Goal: Task Accomplishment & Management: Use online tool/utility

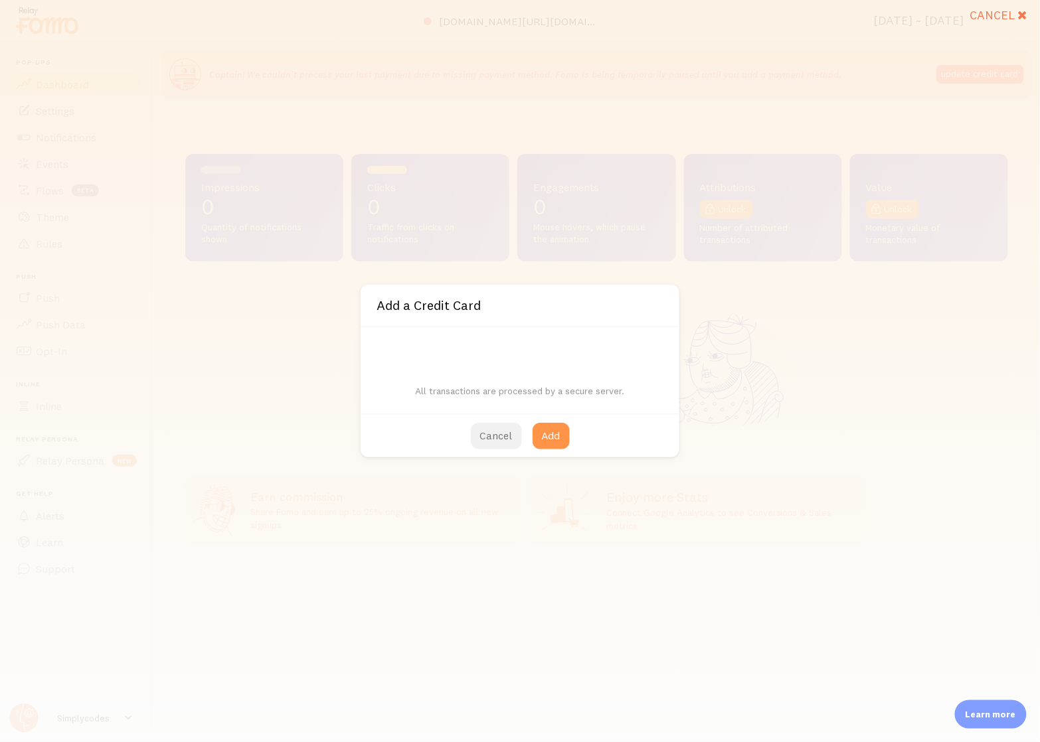
click at [496, 426] on button "Cancel" at bounding box center [496, 436] width 51 height 27
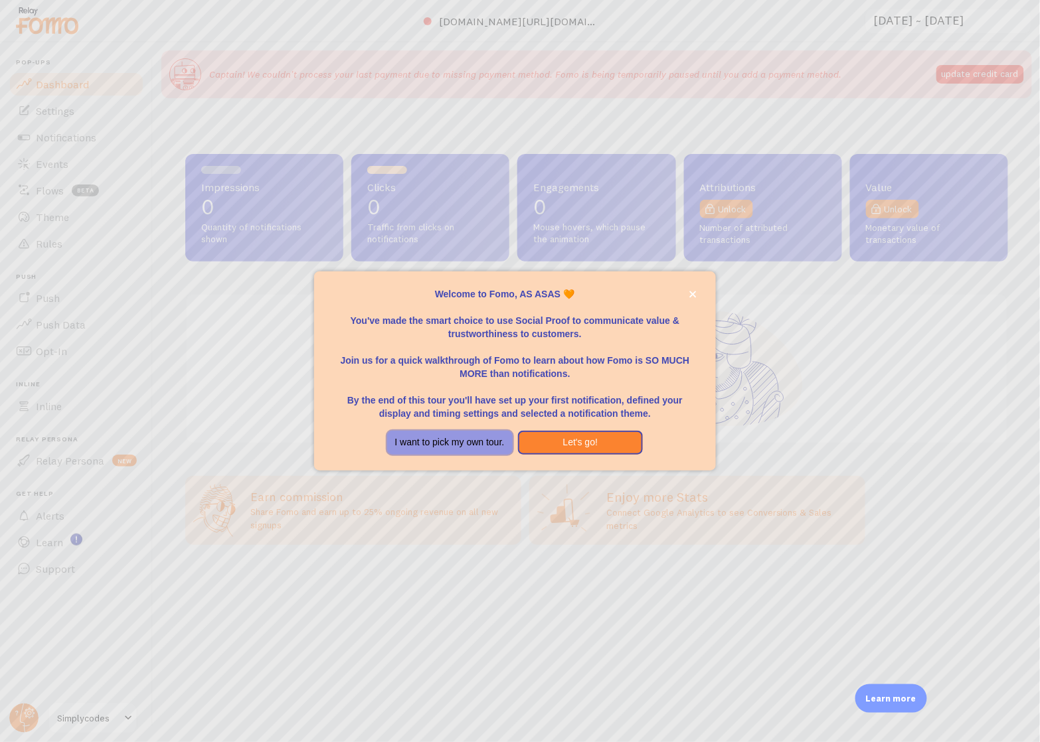
click at [471, 444] on button "I want to pick my own tour." at bounding box center [450, 443] width 126 height 24
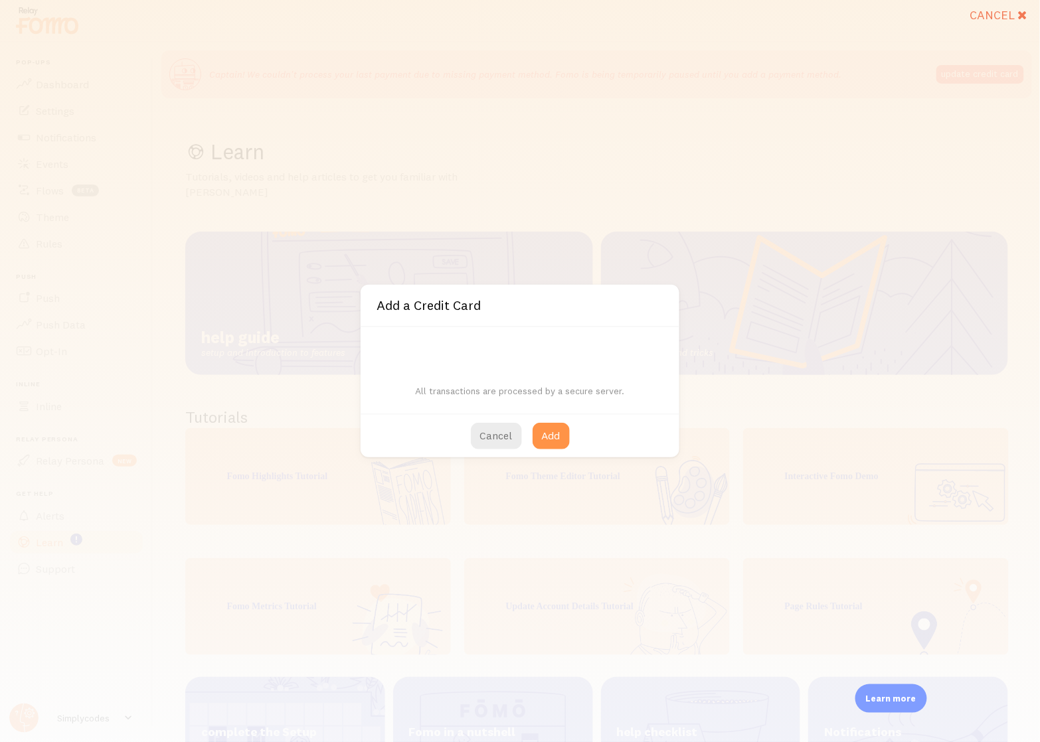
click at [483, 438] on button "Cancel" at bounding box center [496, 436] width 51 height 27
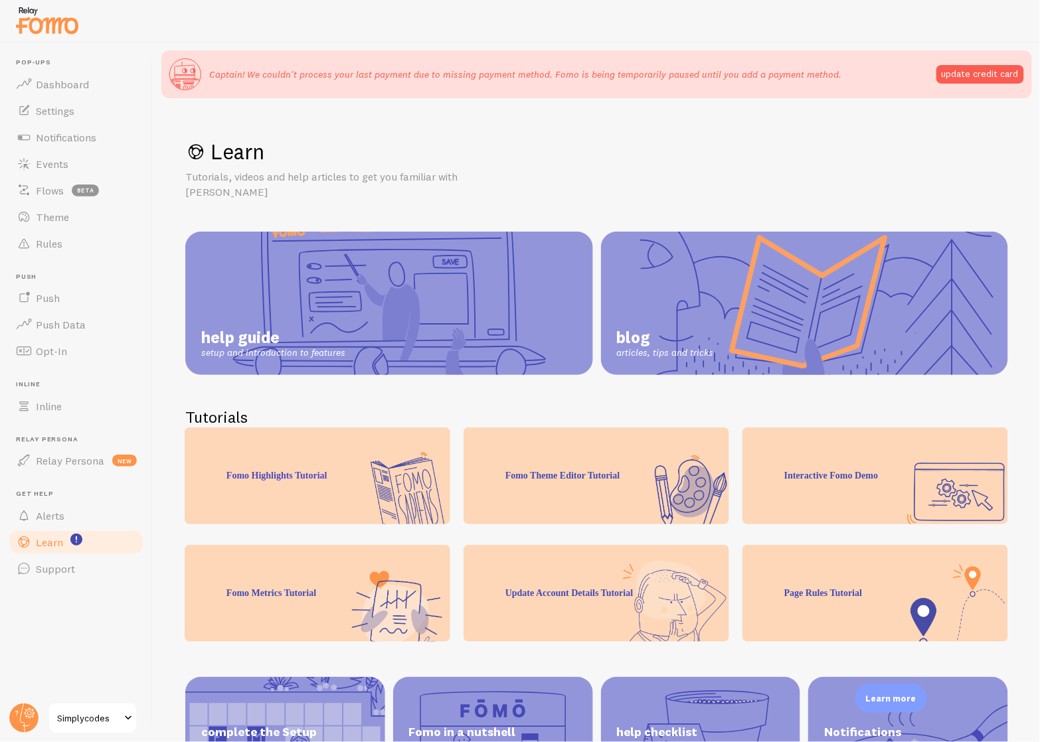
click at [496, 434] on div "Fomo Theme Editor Tutorial" at bounding box center [597, 476] width 266 height 97
click at [68, 152] on link "Events" at bounding box center [76, 164] width 137 height 27
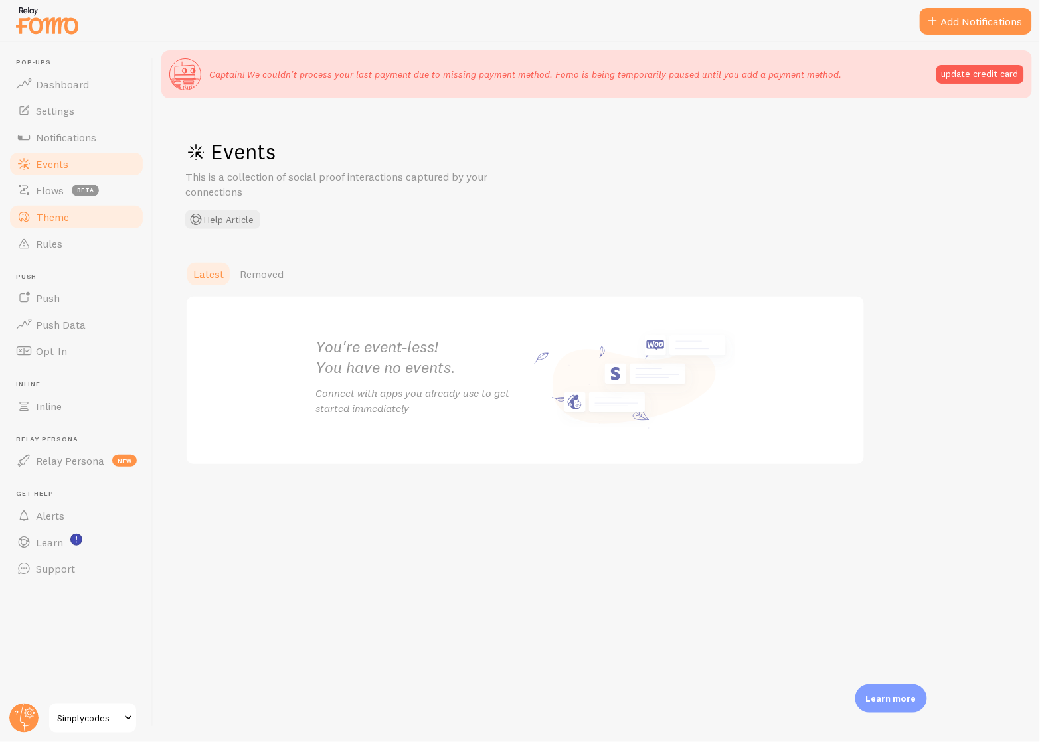
click at [50, 224] on link "Theme" at bounding box center [76, 217] width 137 height 27
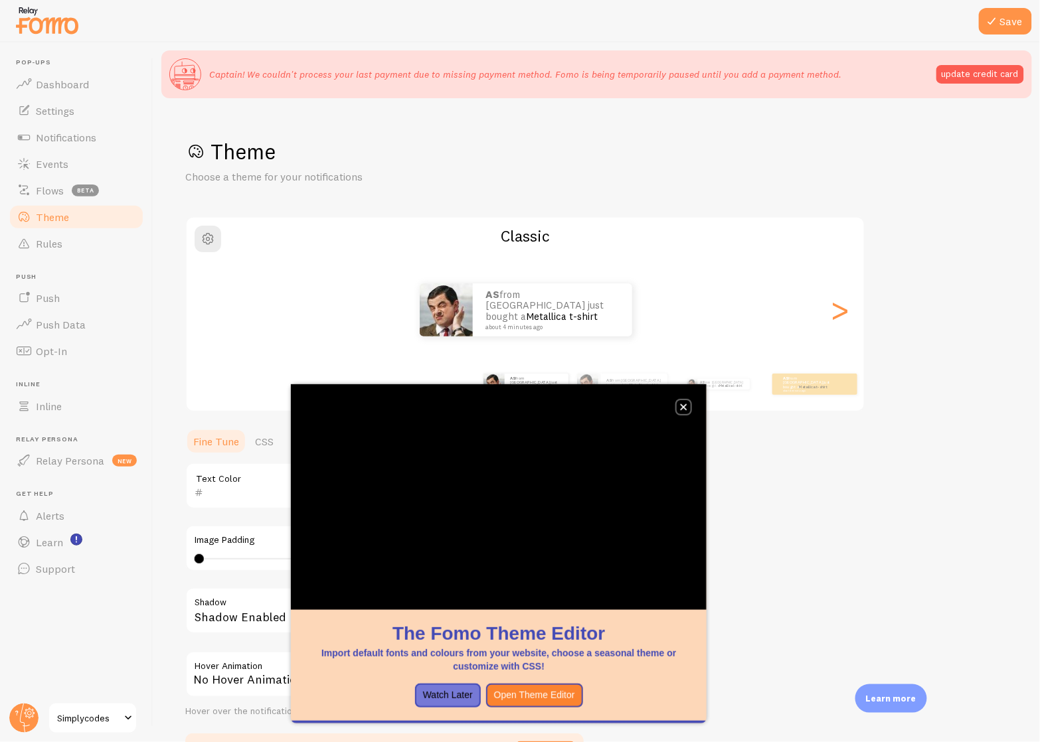
click at [685, 408] on icon "close," at bounding box center [684, 407] width 7 height 7
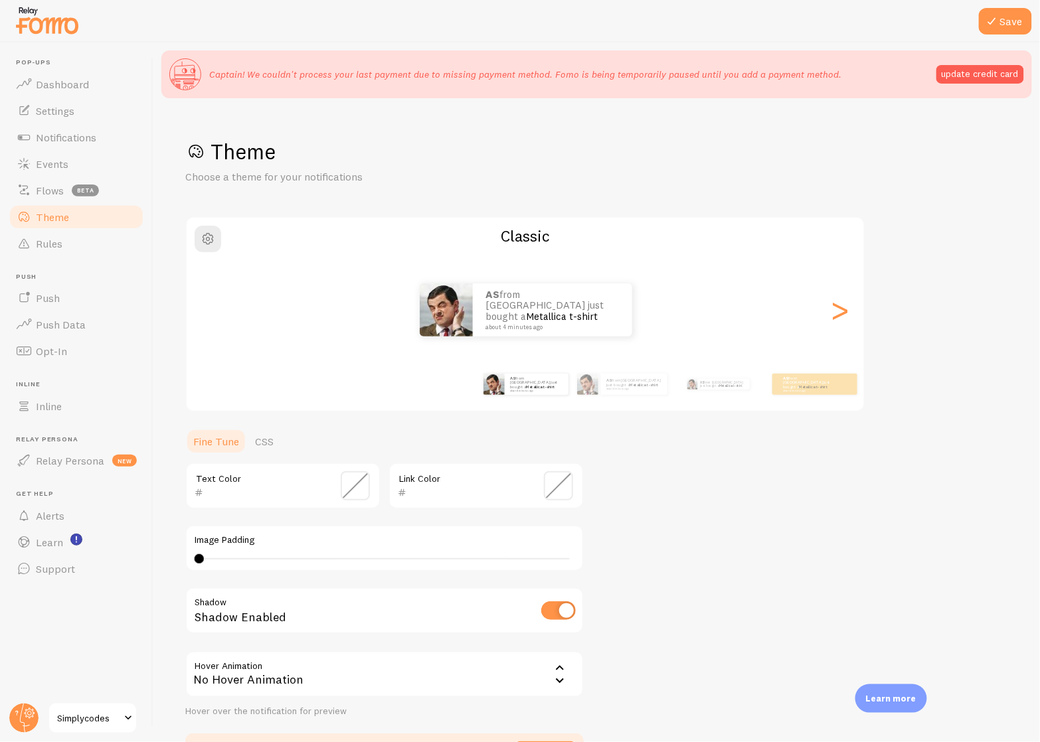
scroll to position [25, 0]
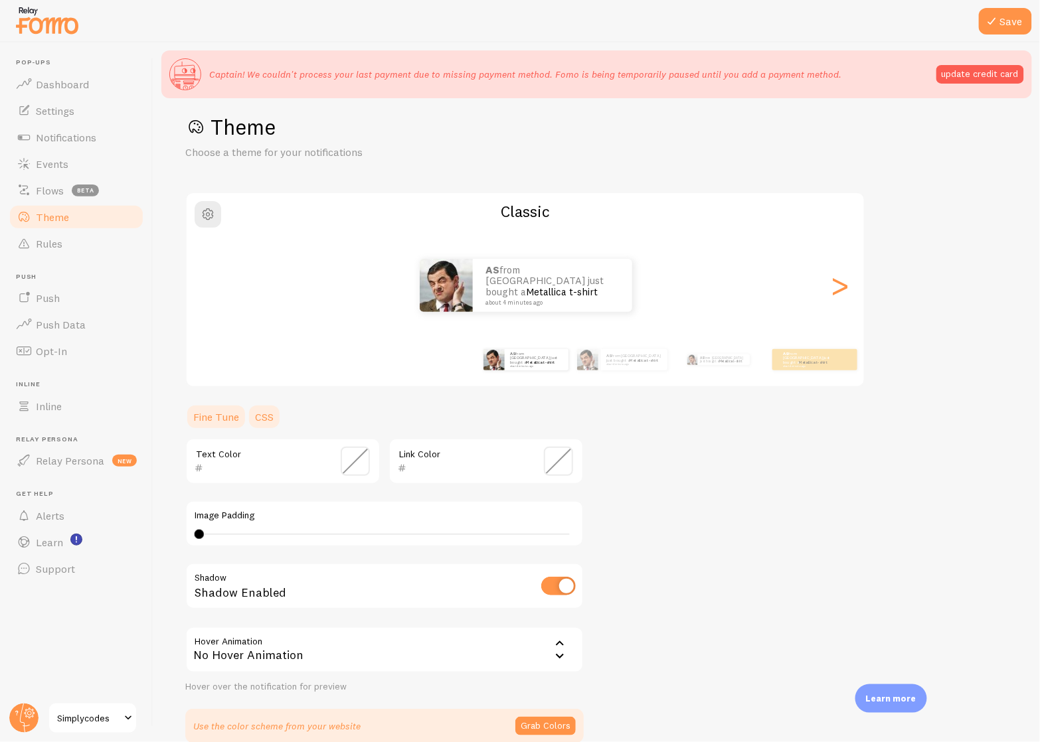
click at [260, 412] on link "CSS" at bounding box center [264, 417] width 35 height 27
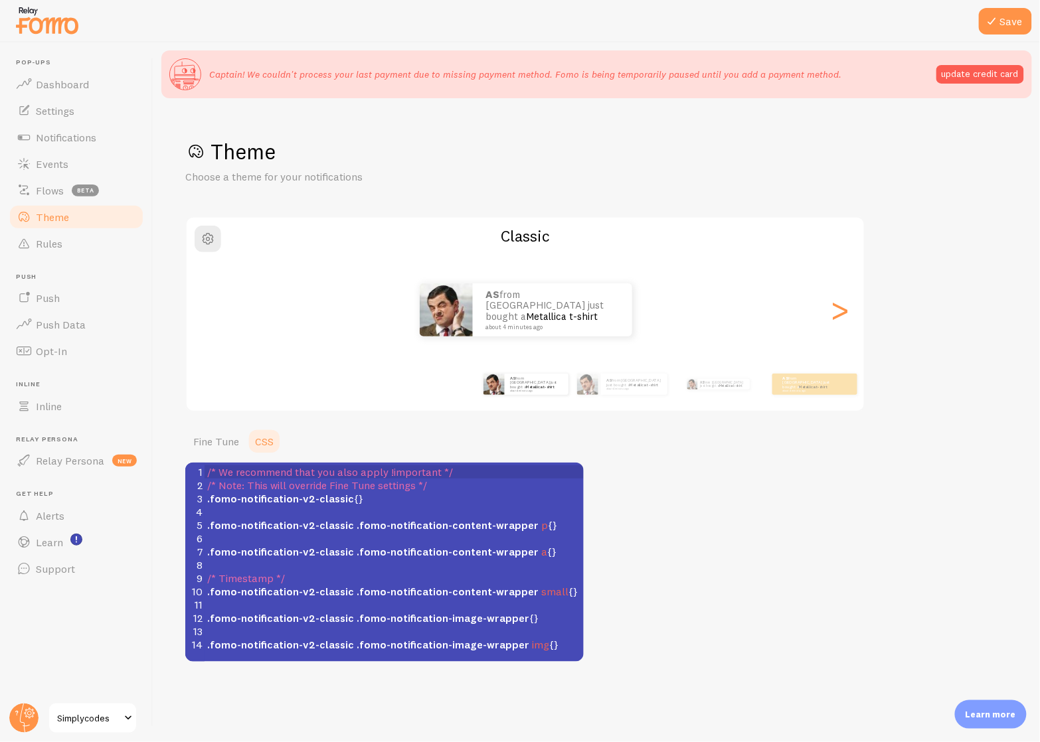
scroll to position [0, 0]
click at [368, 535] on pre "​" at bounding box center [394, 538] width 379 height 13
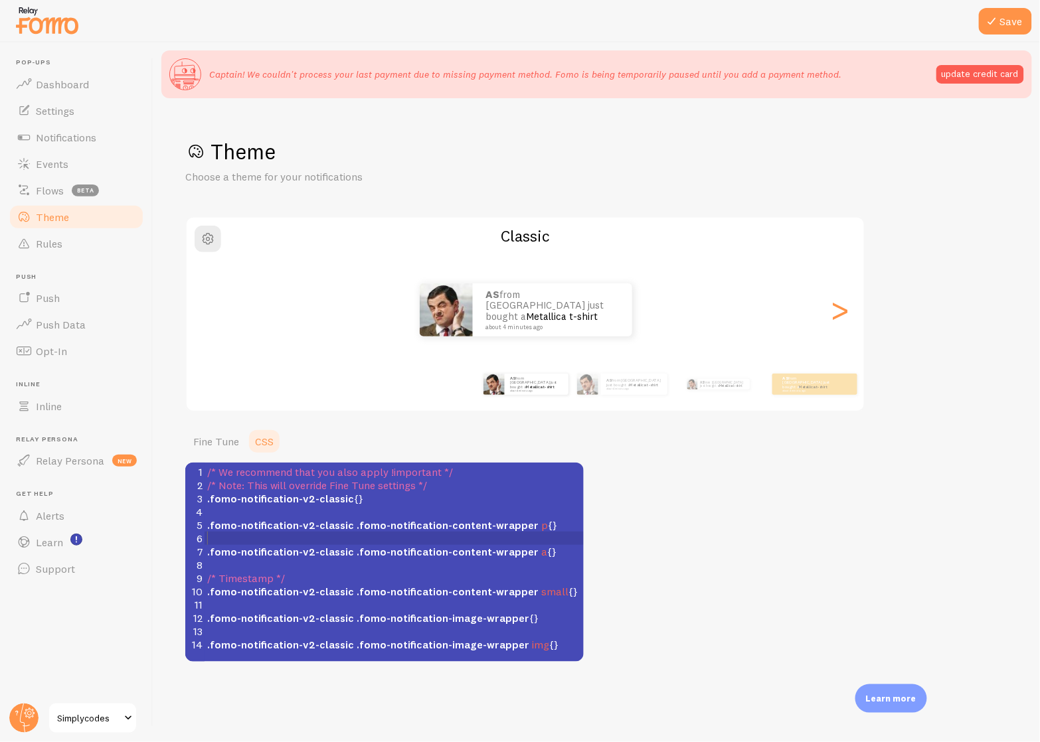
scroll to position [5, 0]
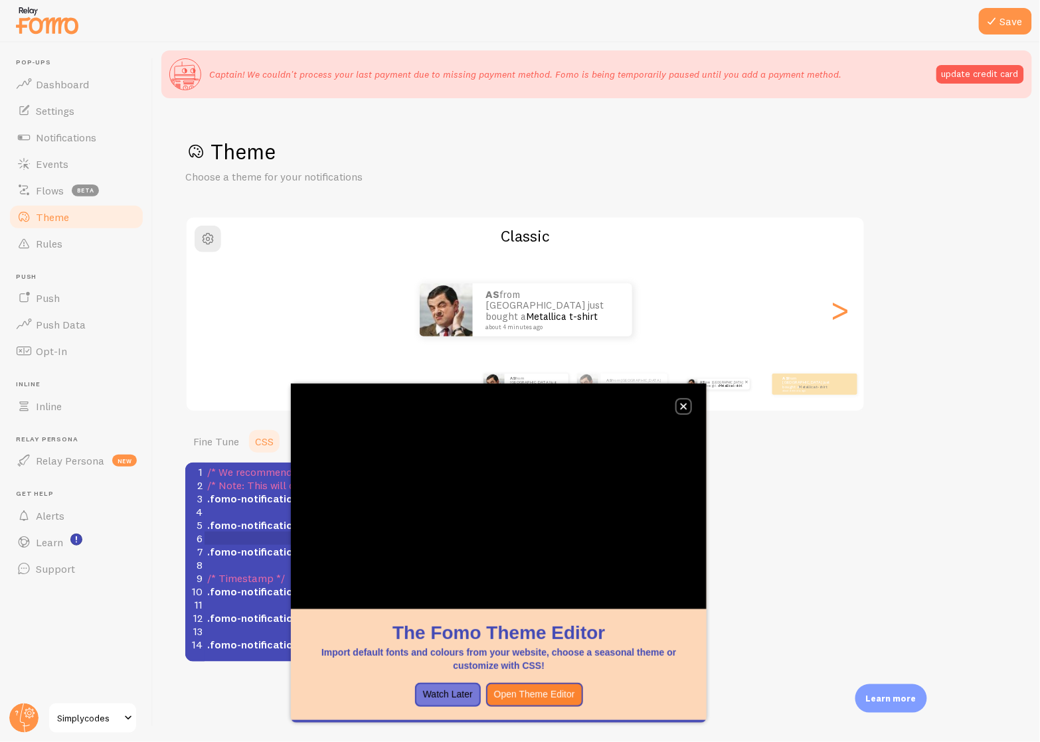
drag, startPoint x: 689, startPoint y: 406, endPoint x: 691, endPoint y: 388, distance: 18.7
click at [689, 407] on button "close," at bounding box center [684, 407] width 14 height 14
